Goal: Task Accomplishment & Management: Manage account settings

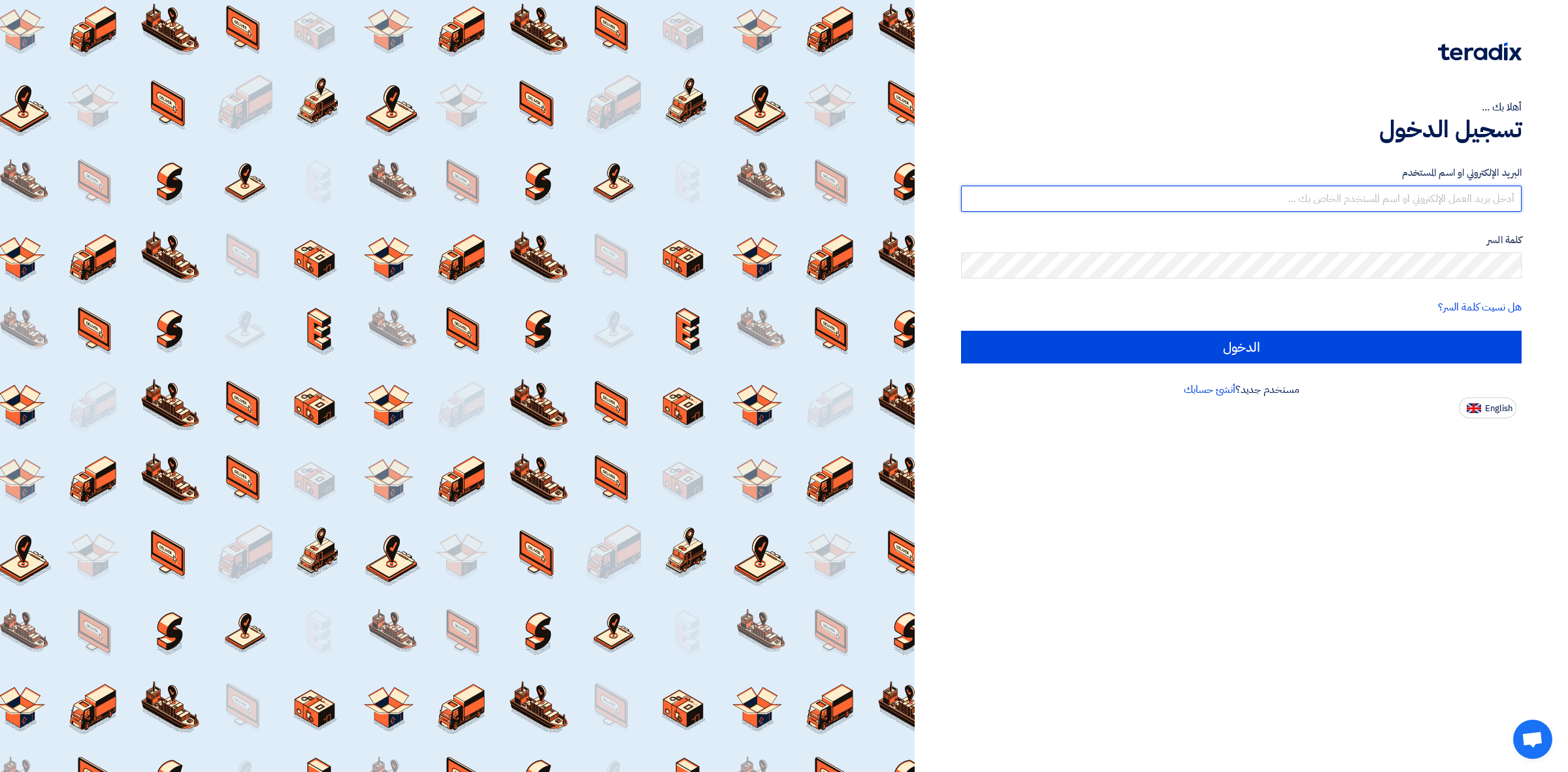
click at [1170, 204] on input "text" at bounding box center [1241, 198] width 560 height 26
type input "Ayman.babiker@alsaeed.com.sa"
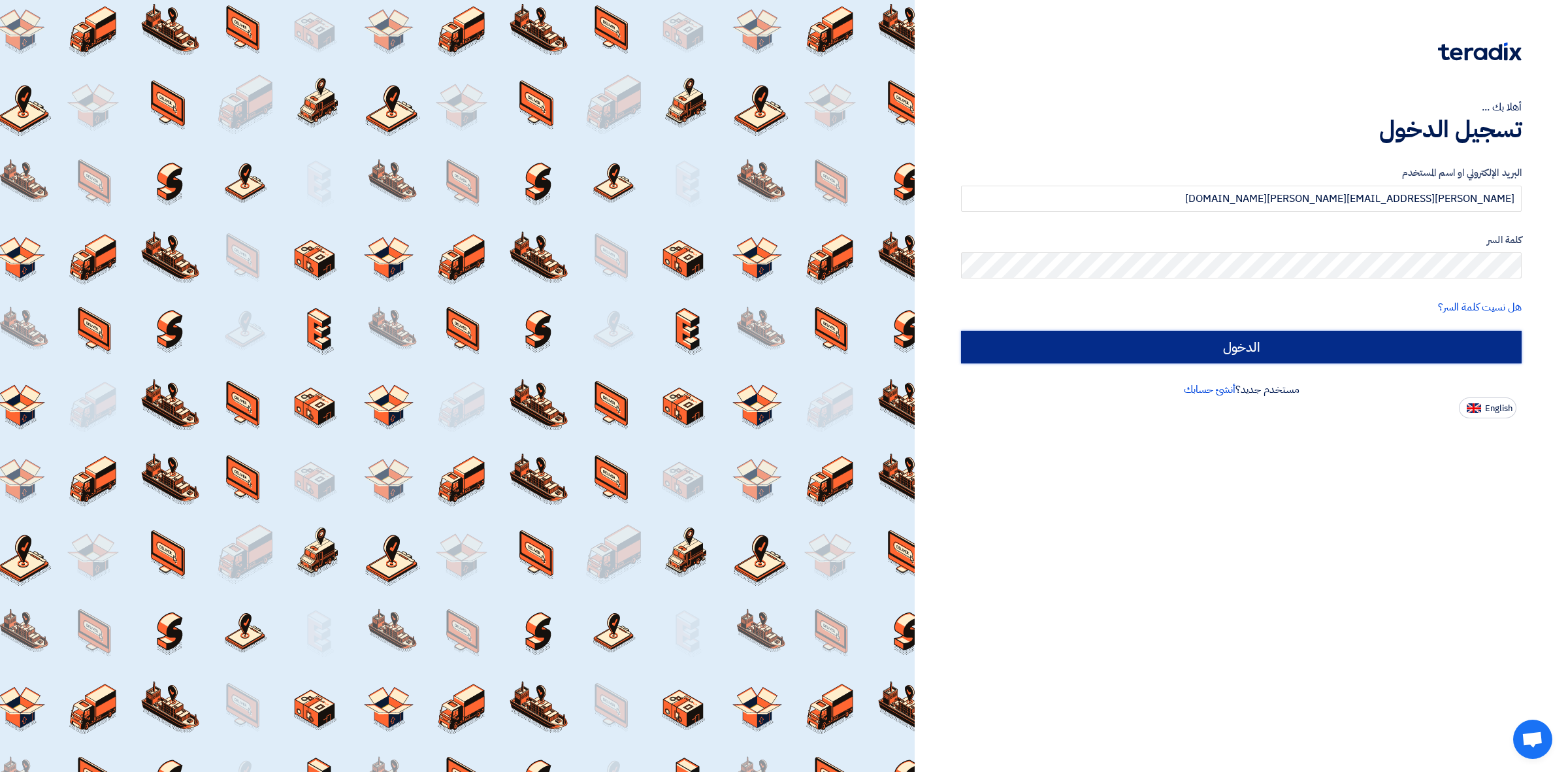
click at [995, 361] on input "الدخول" at bounding box center [1241, 347] width 560 height 32
type input "Sign in"
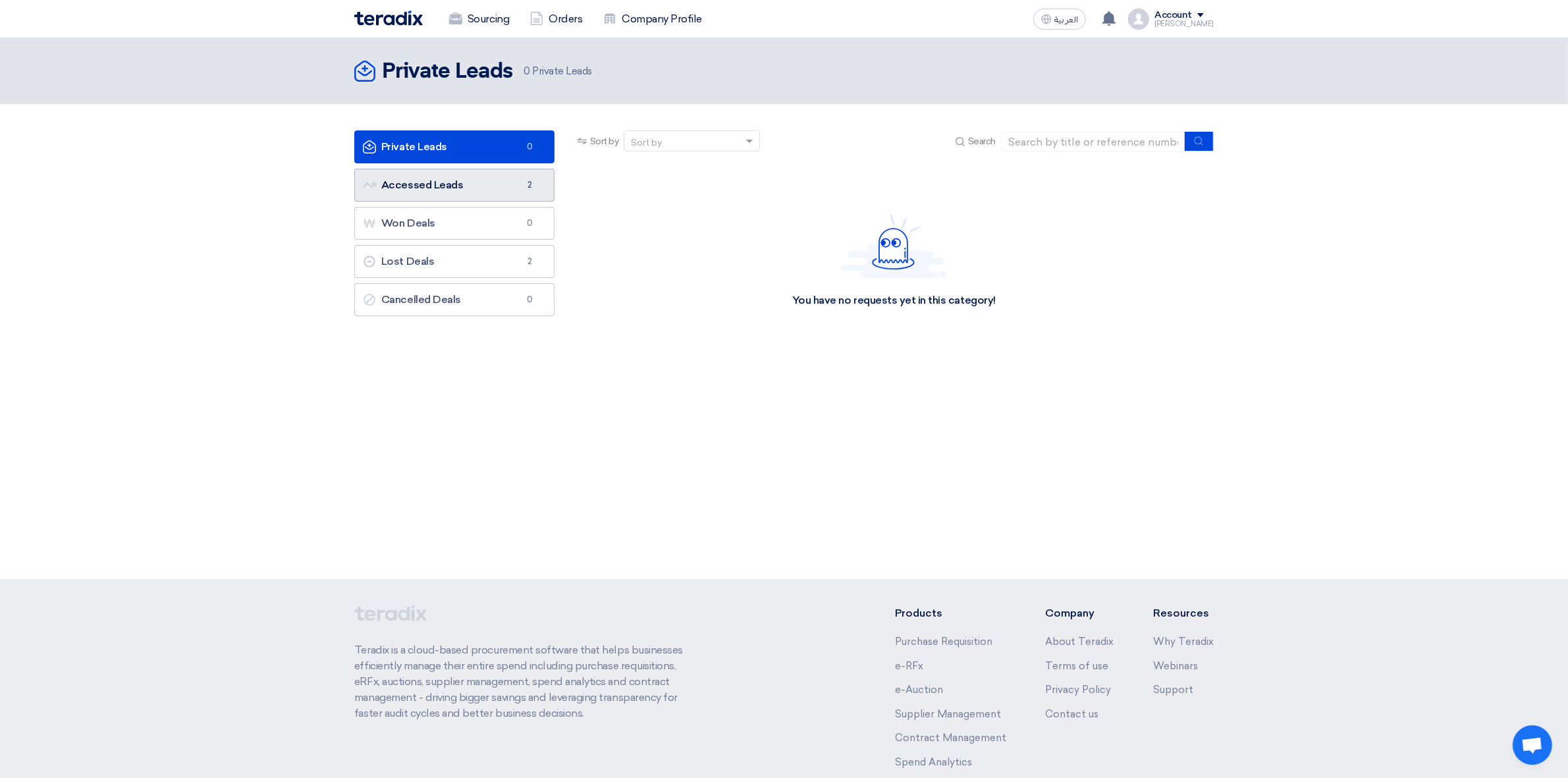
click at [522, 182] on span "2" at bounding box center [530, 185] width 16 height 13
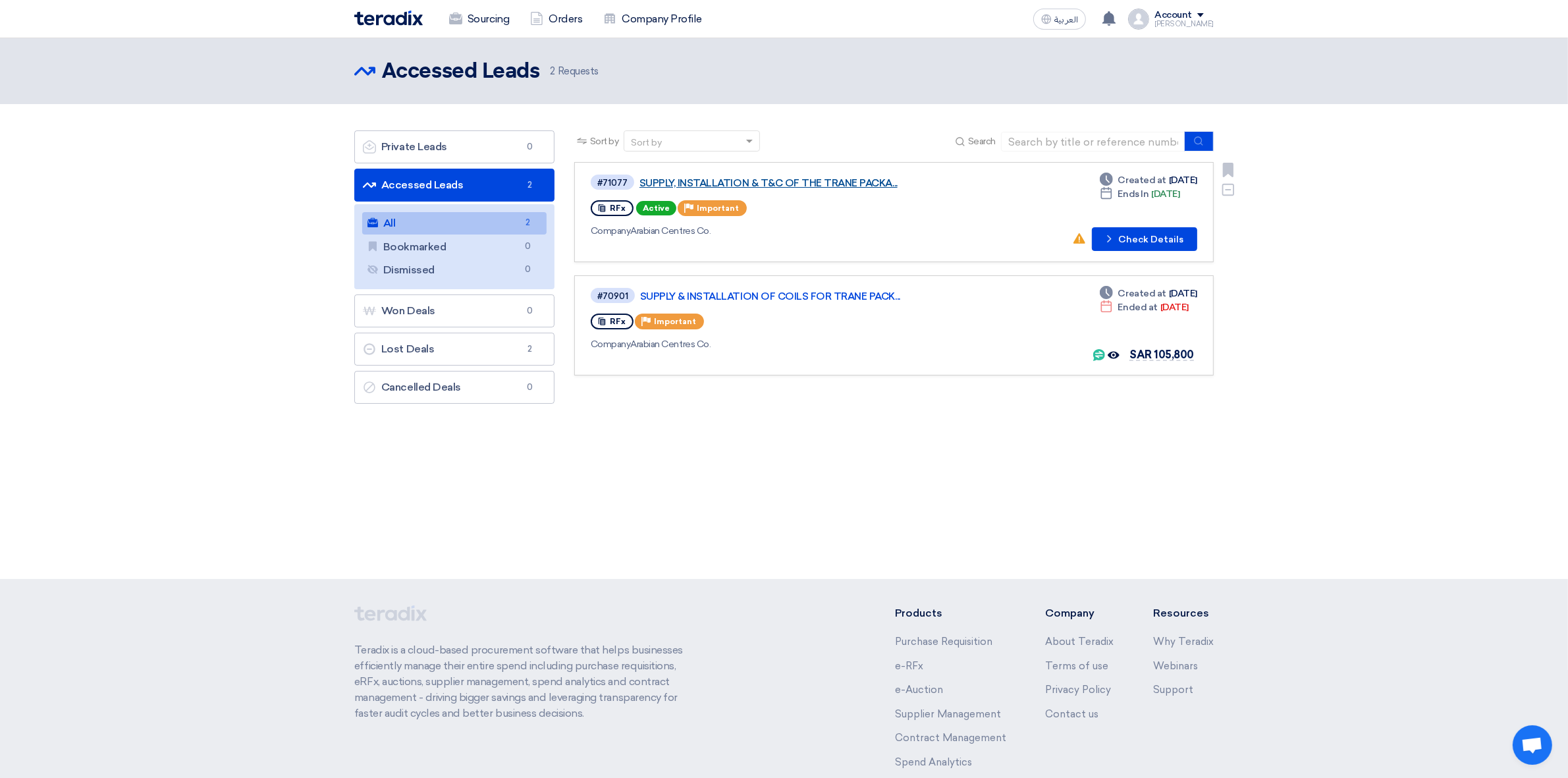
click at [752, 183] on link "SUPPLY, INSTALLATION & T&C OF THE TRANE PACKA..." at bounding box center [803, 183] width 329 height 12
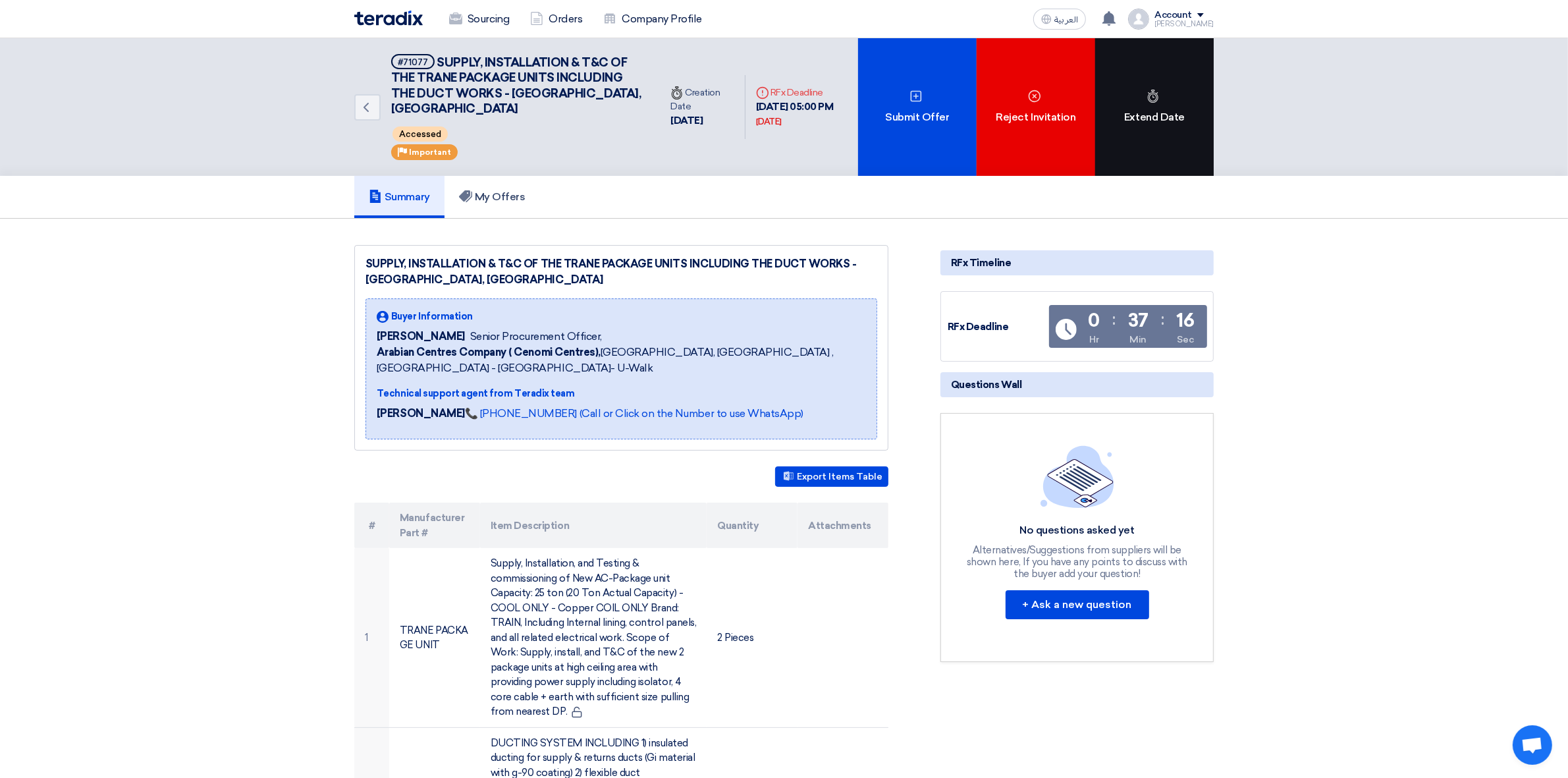
click at [1154, 115] on div "Extend Date" at bounding box center [1155, 106] width 119 height 137
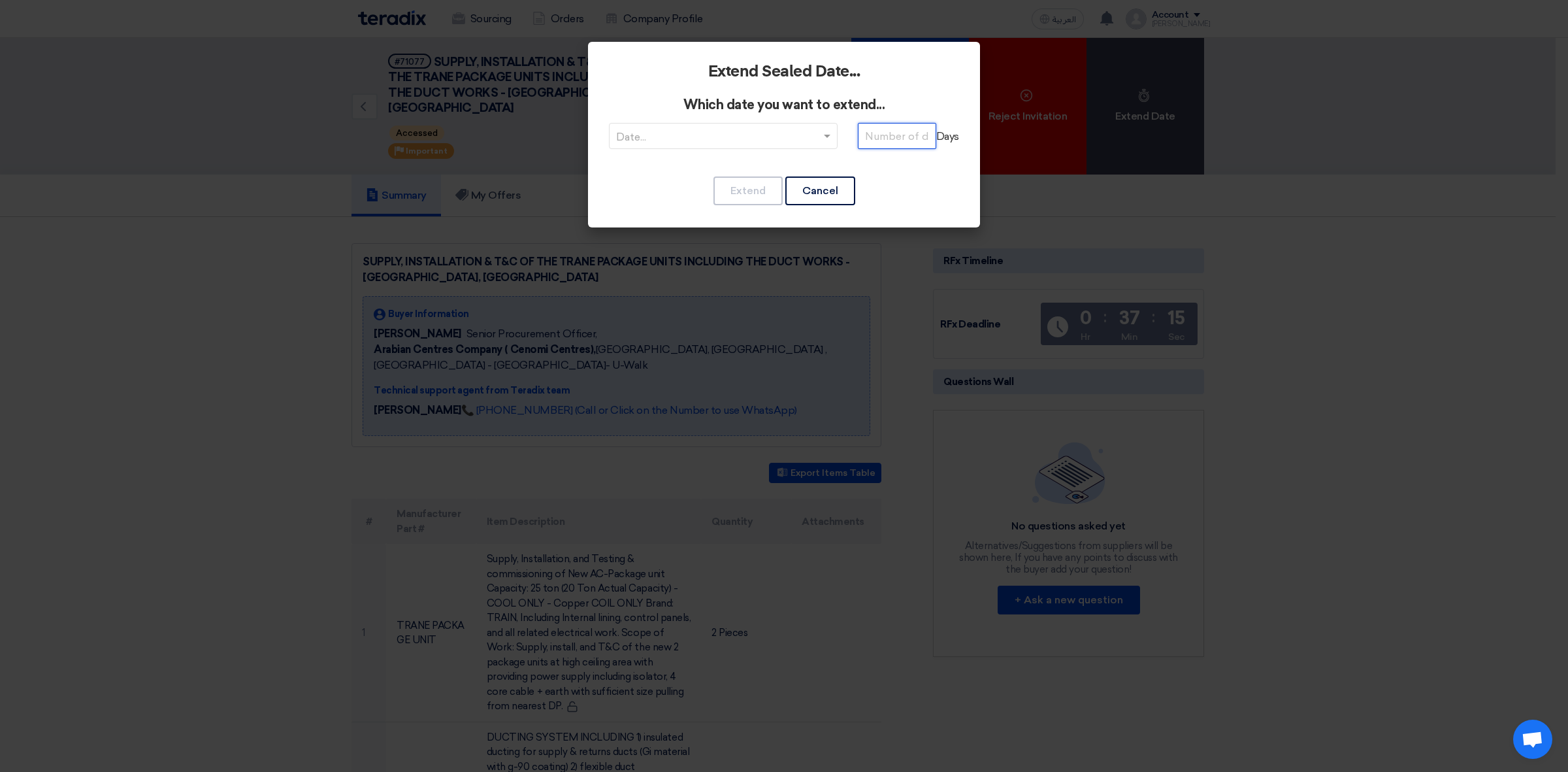
click at [899, 133] on input "number" at bounding box center [896, 136] width 78 height 26
type input "3"
click at [830, 139] on span at bounding box center [829, 136] width 16 height 15
click at [732, 161] on span "RFQDeadline: Sun Aug 24 2025" at bounding box center [723, 161] width 106 height 13
click at [742, 181] on button "Extend" at bounding box center [748, 190] width 69 height 29
